Goal: Task Accomplishment & Management: Manage account settings

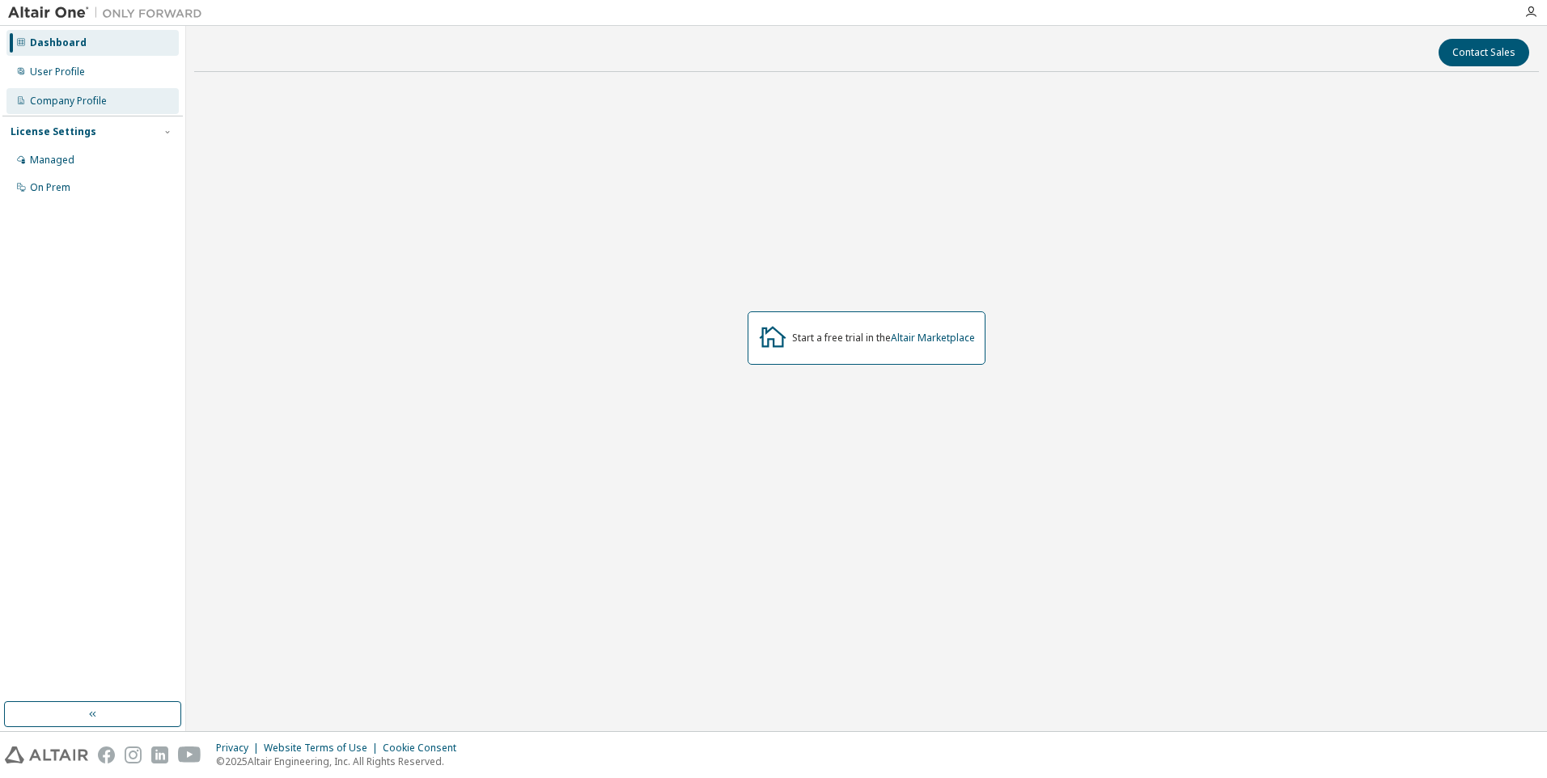
click at [52, 95] on div "Company Profile" at bounding box center [68, 101] width 77 height 13
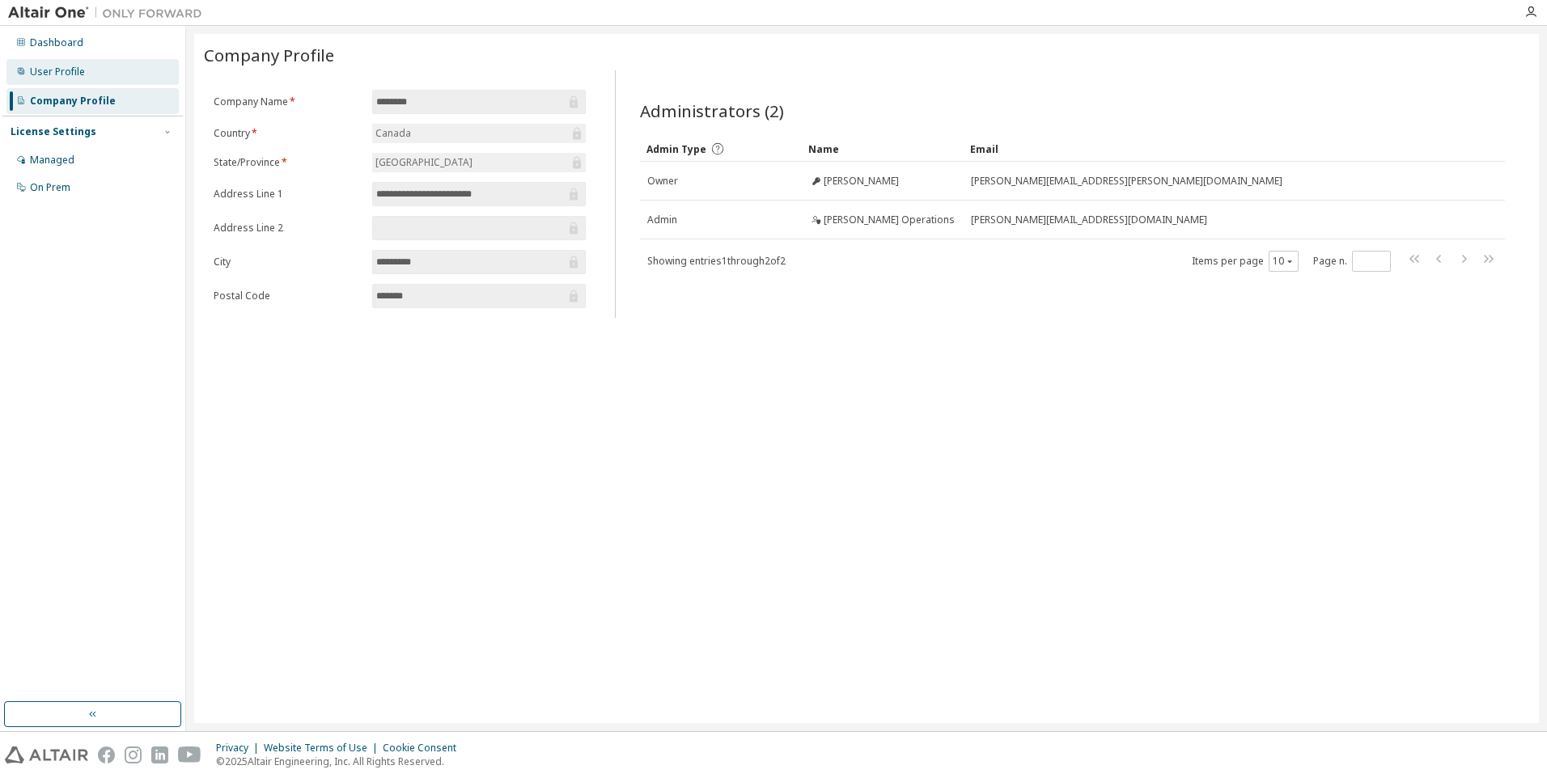
click at [66, 76] on div "User Profile" at bounding box center [57, 72] width 55 height 13
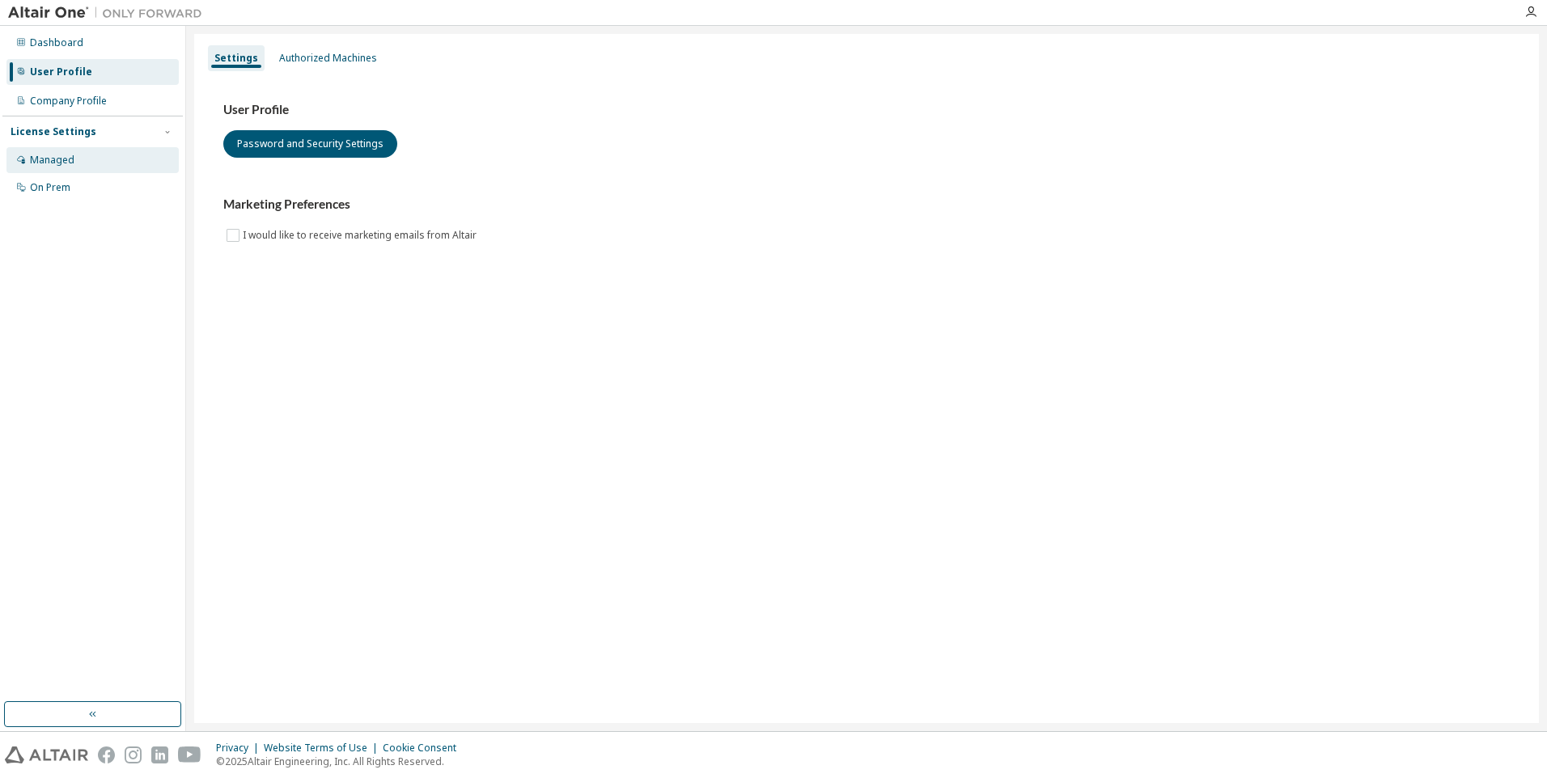
click at [66, 154] on div "Managed" at bounding box center [52, 160] width 44 height 13
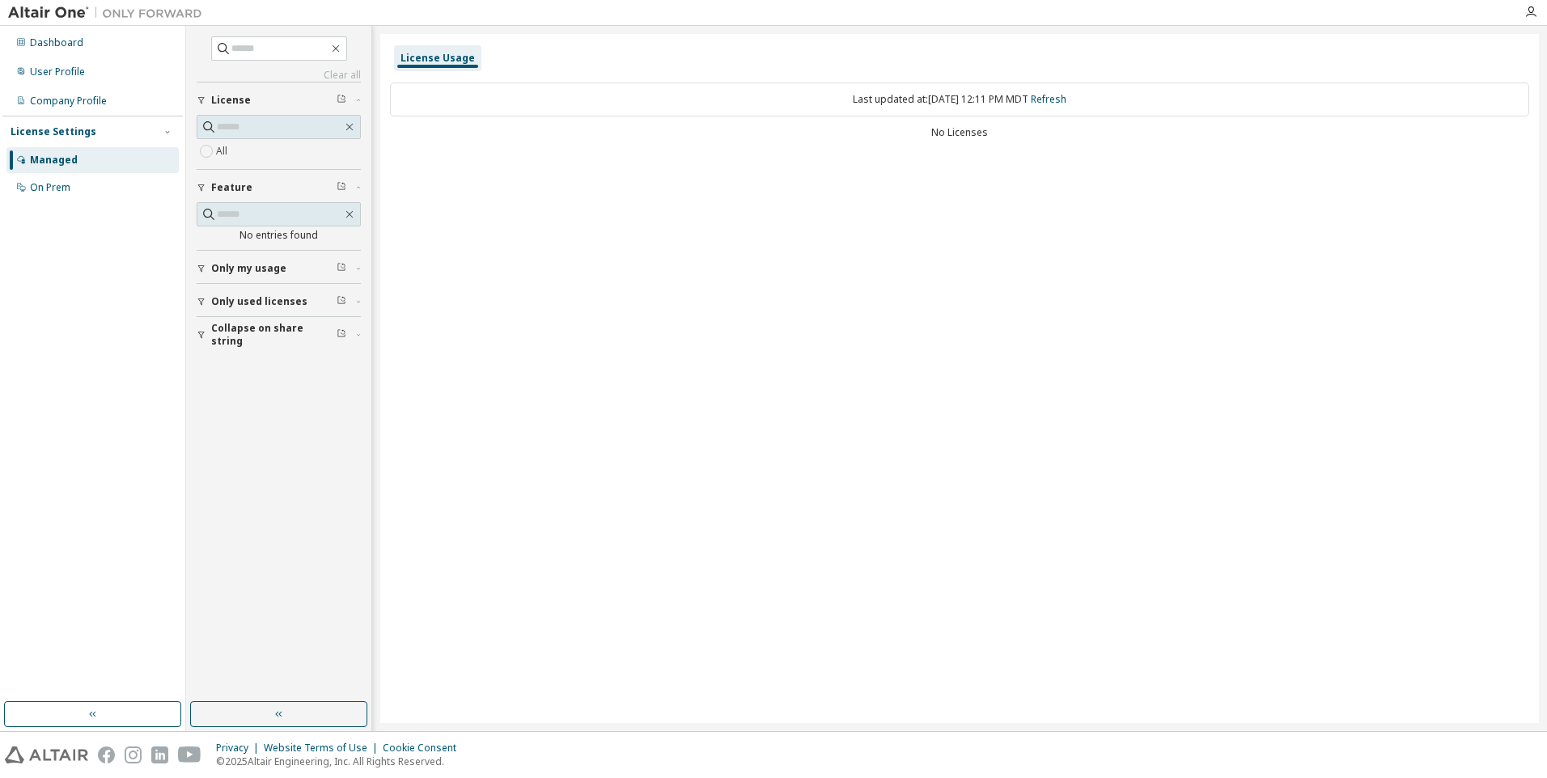
click at [234, 263] on span "Only my usage" at bounding box center [248, 268] width 75 height 13
